Goal: Task Accomplishment & Management: Use online tool/utility

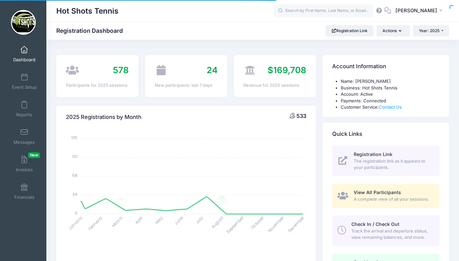
select select
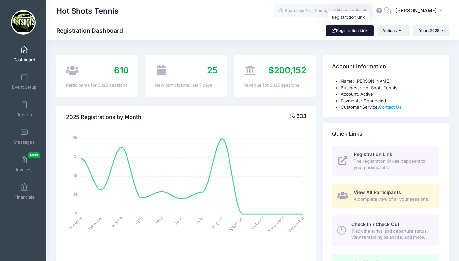
click at [345, 31] on link "Registration Link" at bounding box center [350, 30] width 48 height 11
